Goal: Transaction & Acquisition: Purchase product/service

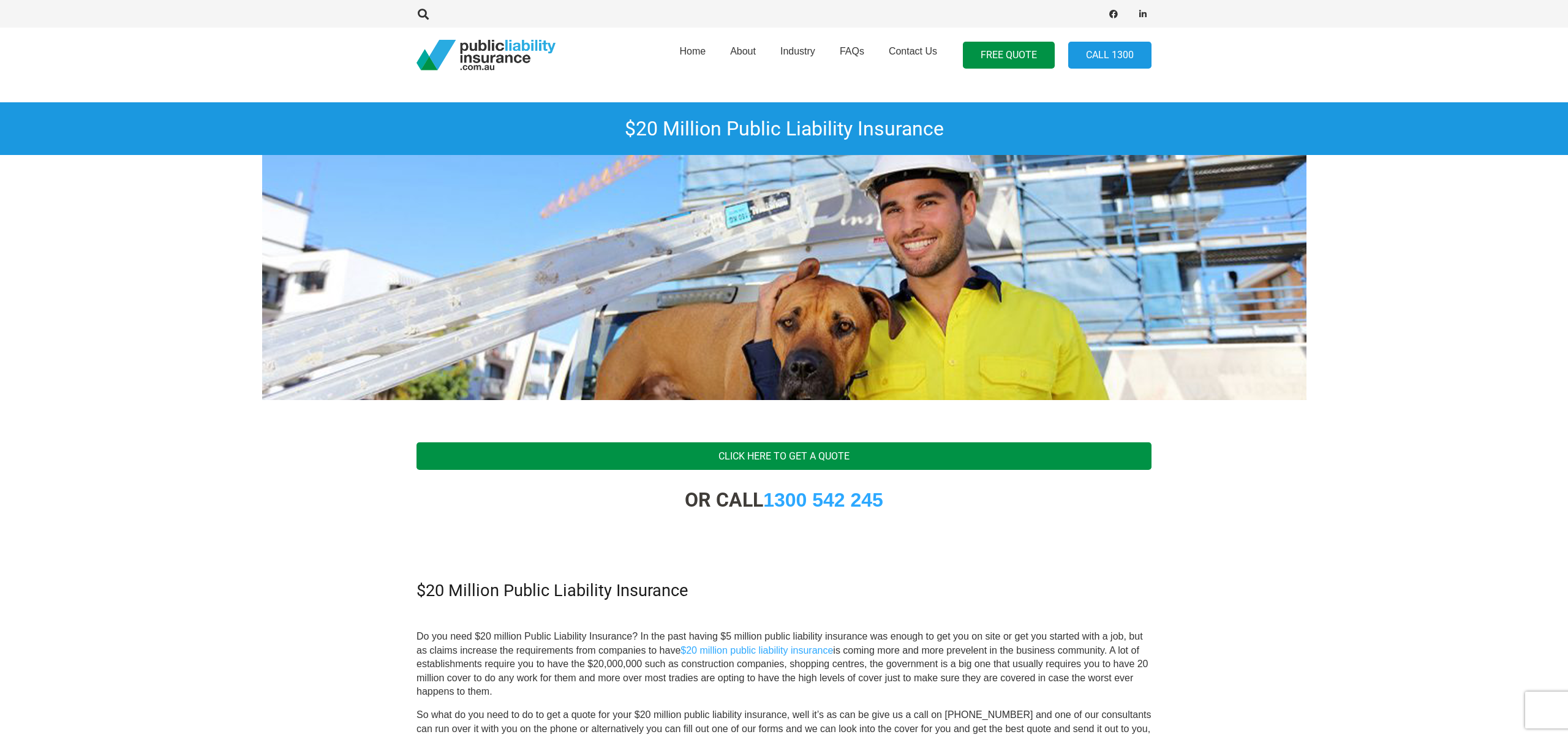
click at [744, 447] on link "Click Here To Get A Quote" at bounding box center [783, 456] width 735 height 27
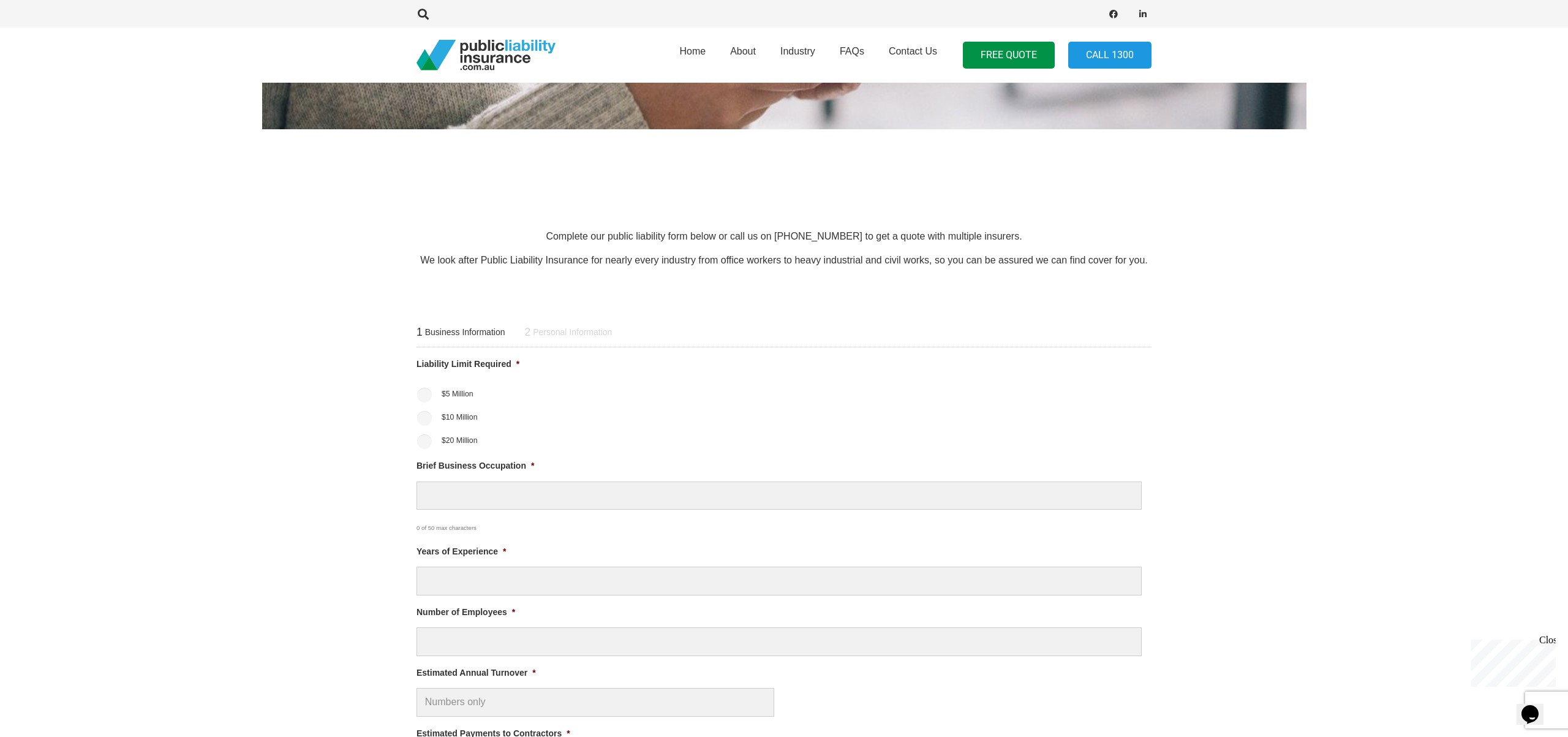
scroll to position [298, 0]
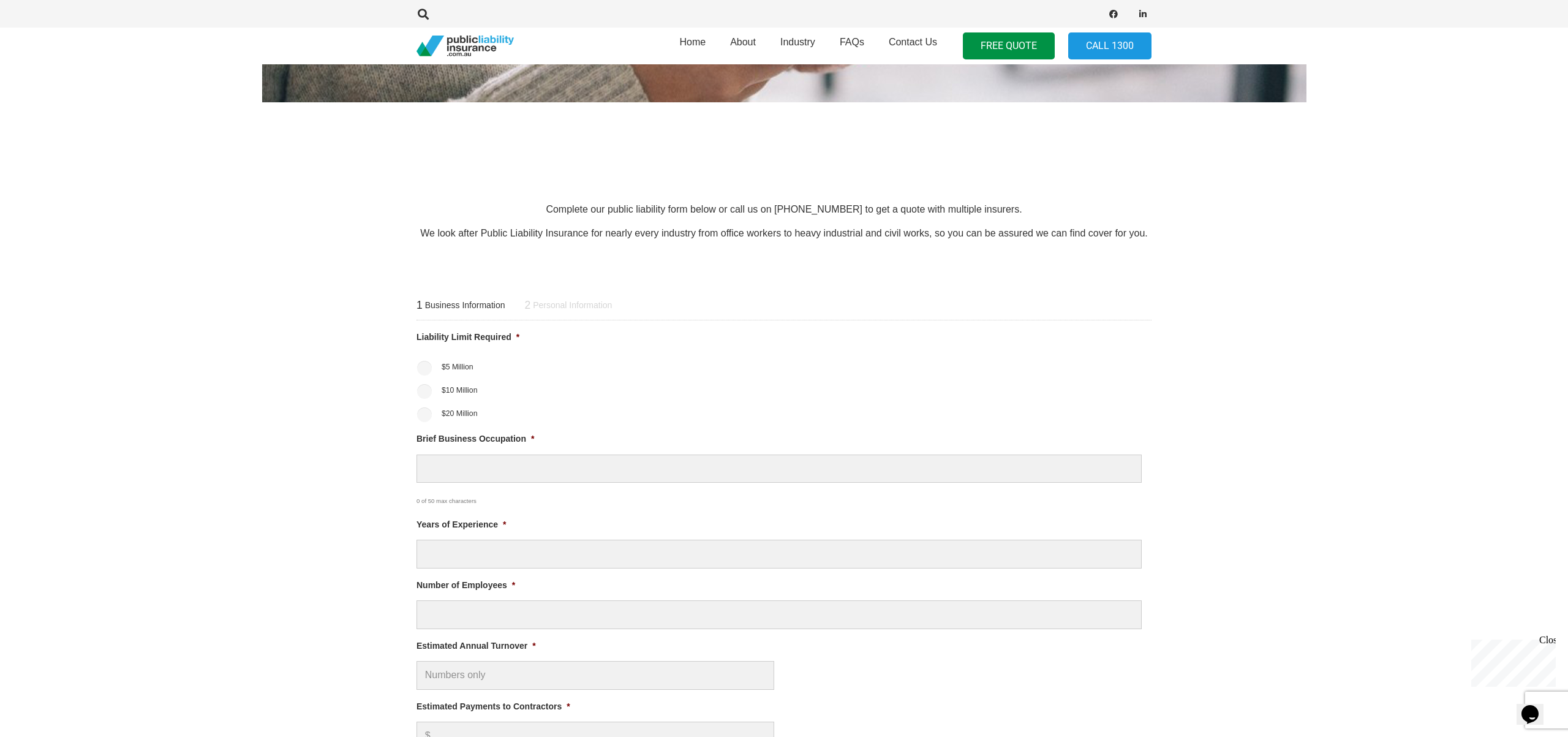
click at [414, 410] on div "1 Business Information 2 Personal Information Liability Limit Required * $5 Mil…" at bounding box center [783, 606] width 765 height 654
click at [423, 414] on input "$20 Million" at bounding box center [424, 415] width 15 height 15
radio input "true"
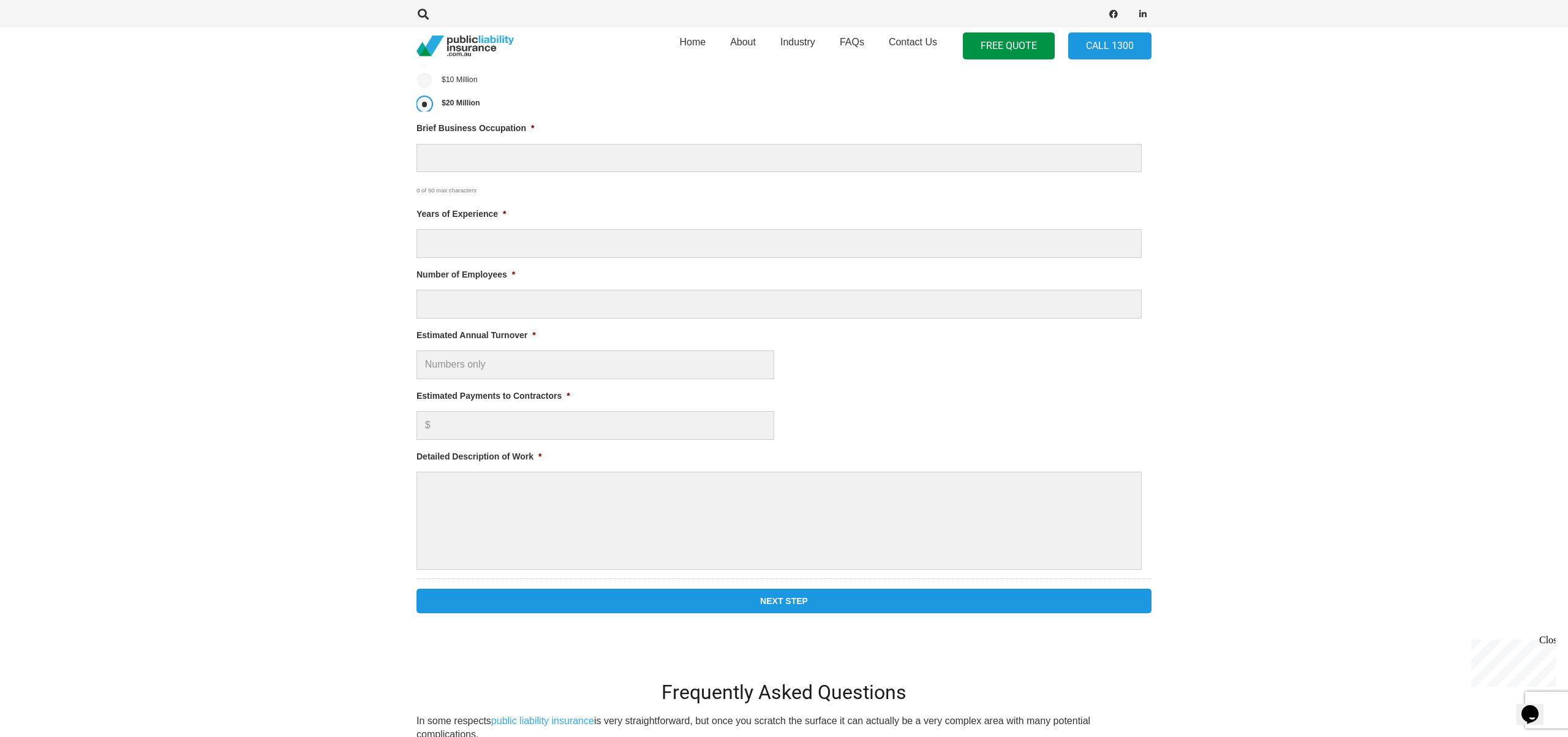
scroll to position [0, 0]
